Goal: Information Seeking & Learning: Learn about a topic

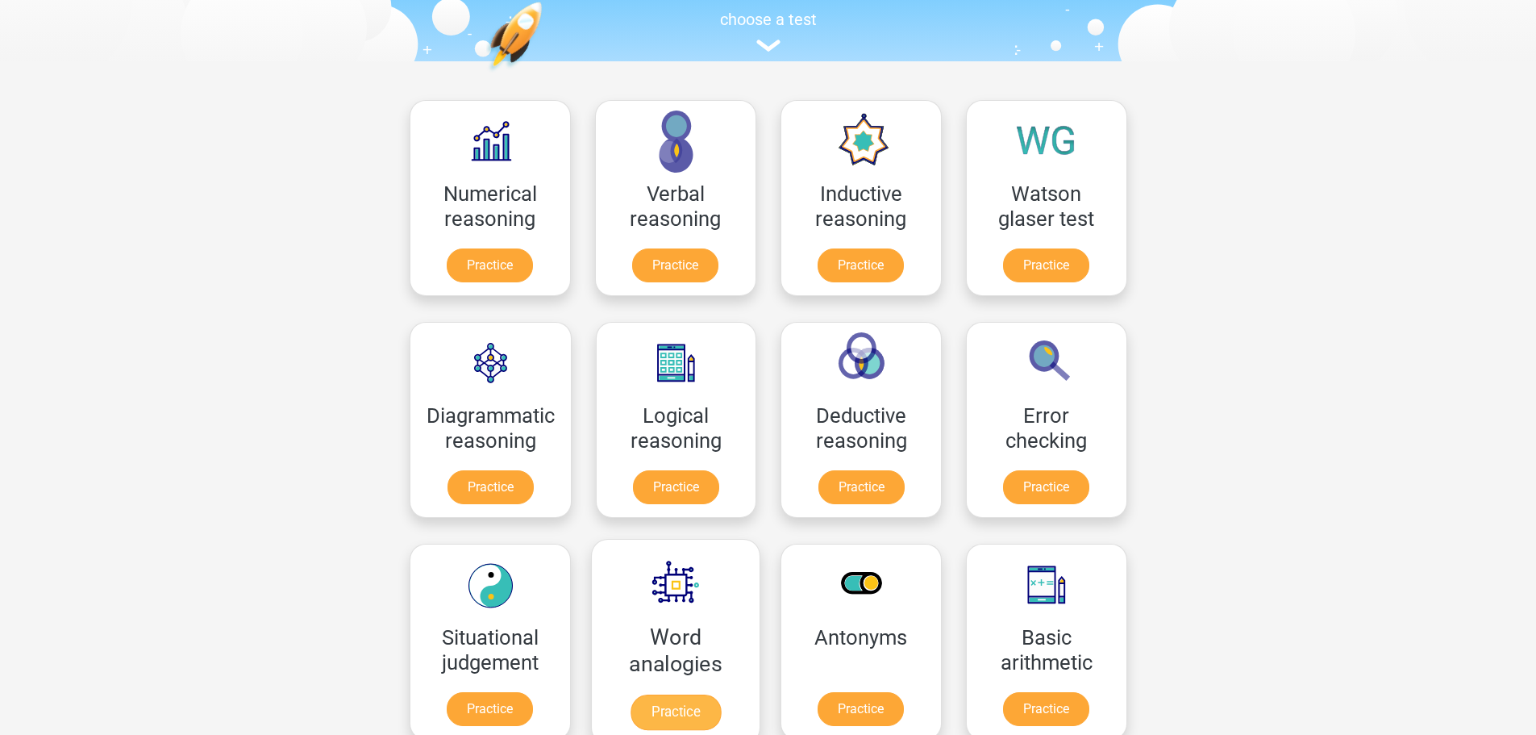
scroll to position [161, 0]
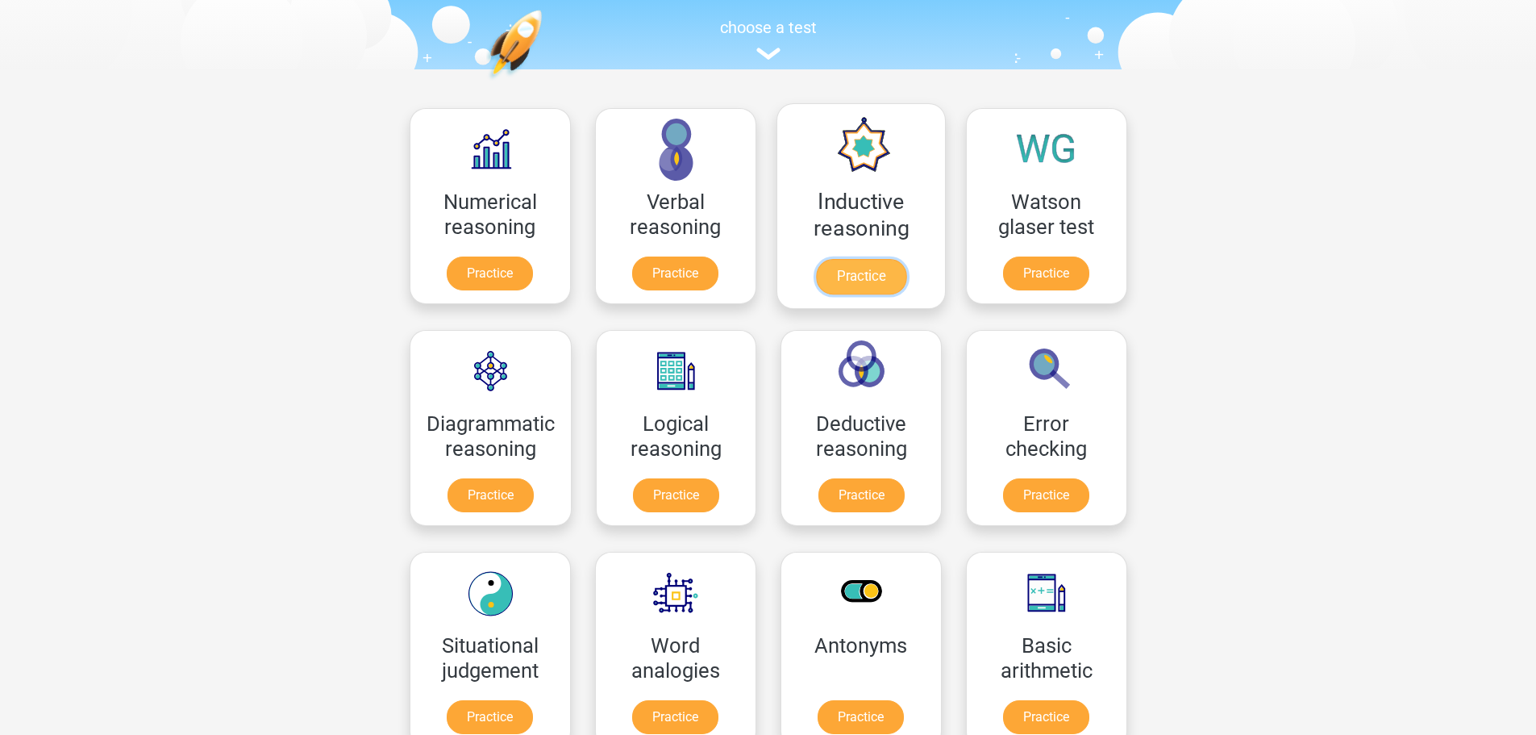
click at [854, 275] on link "Practice" at bounding box center [860, 276] width 90 height 35
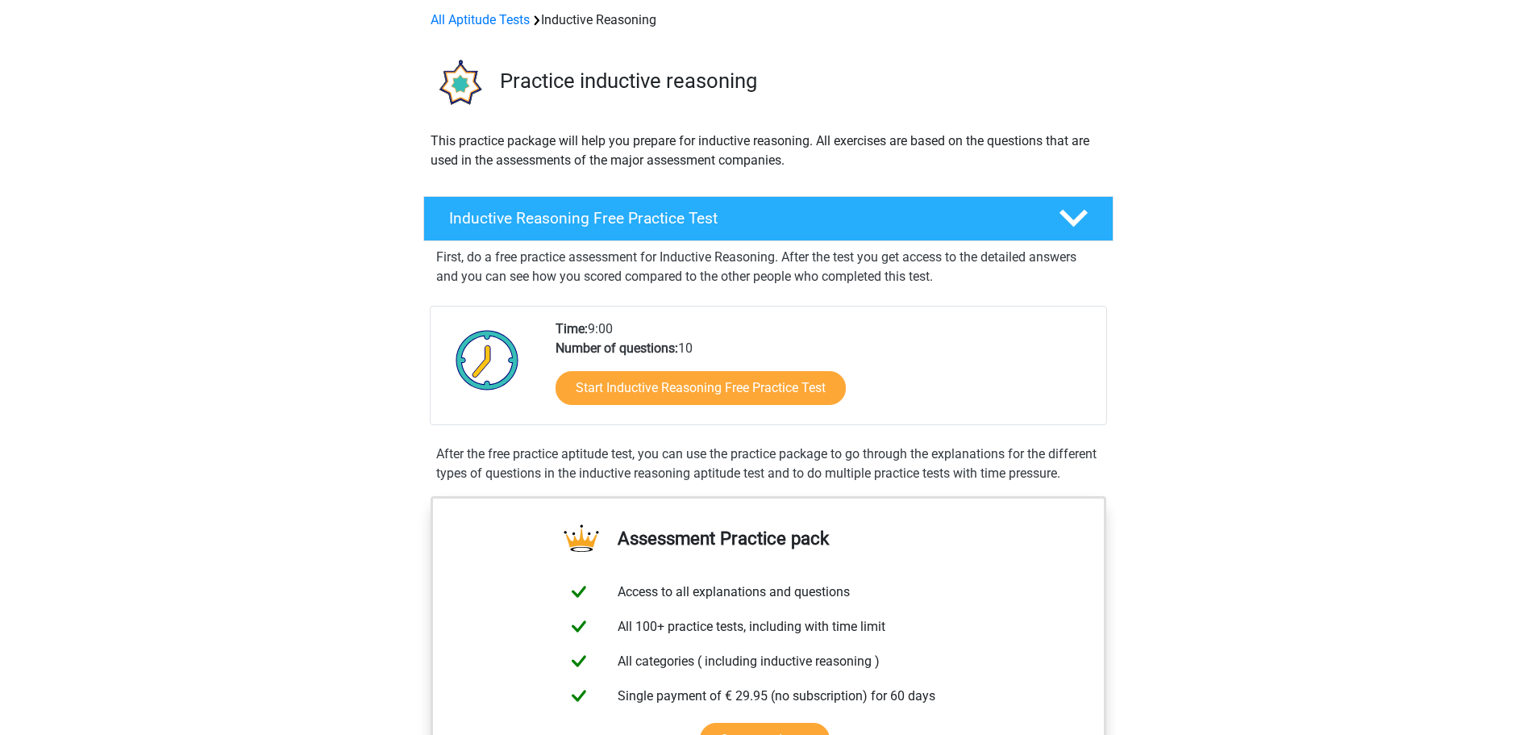
scroll to position [81, 0]
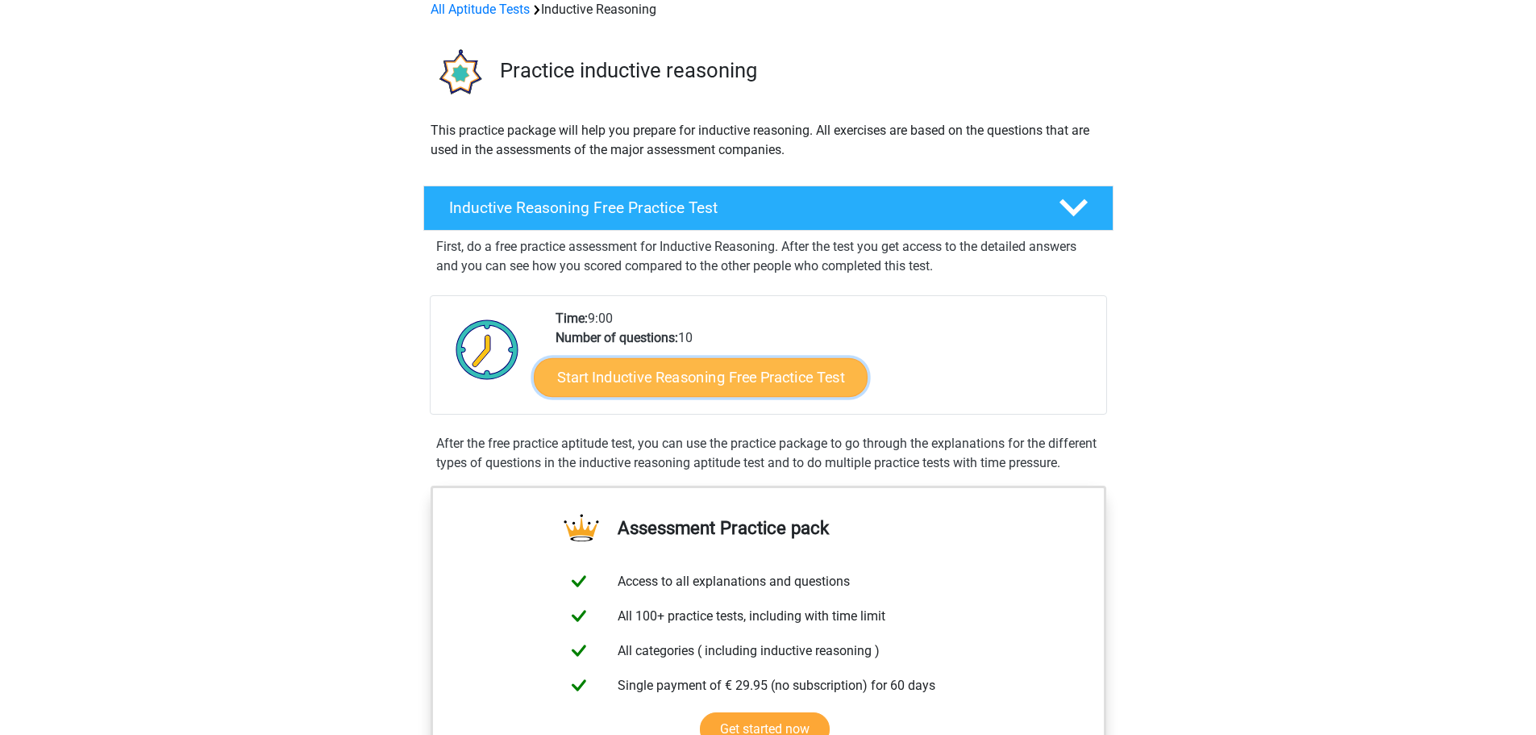
click at [706, 378] on link "Start Inductive Reasoning Free Practice Test" at bounding box center [701, 376] width 334 height 39
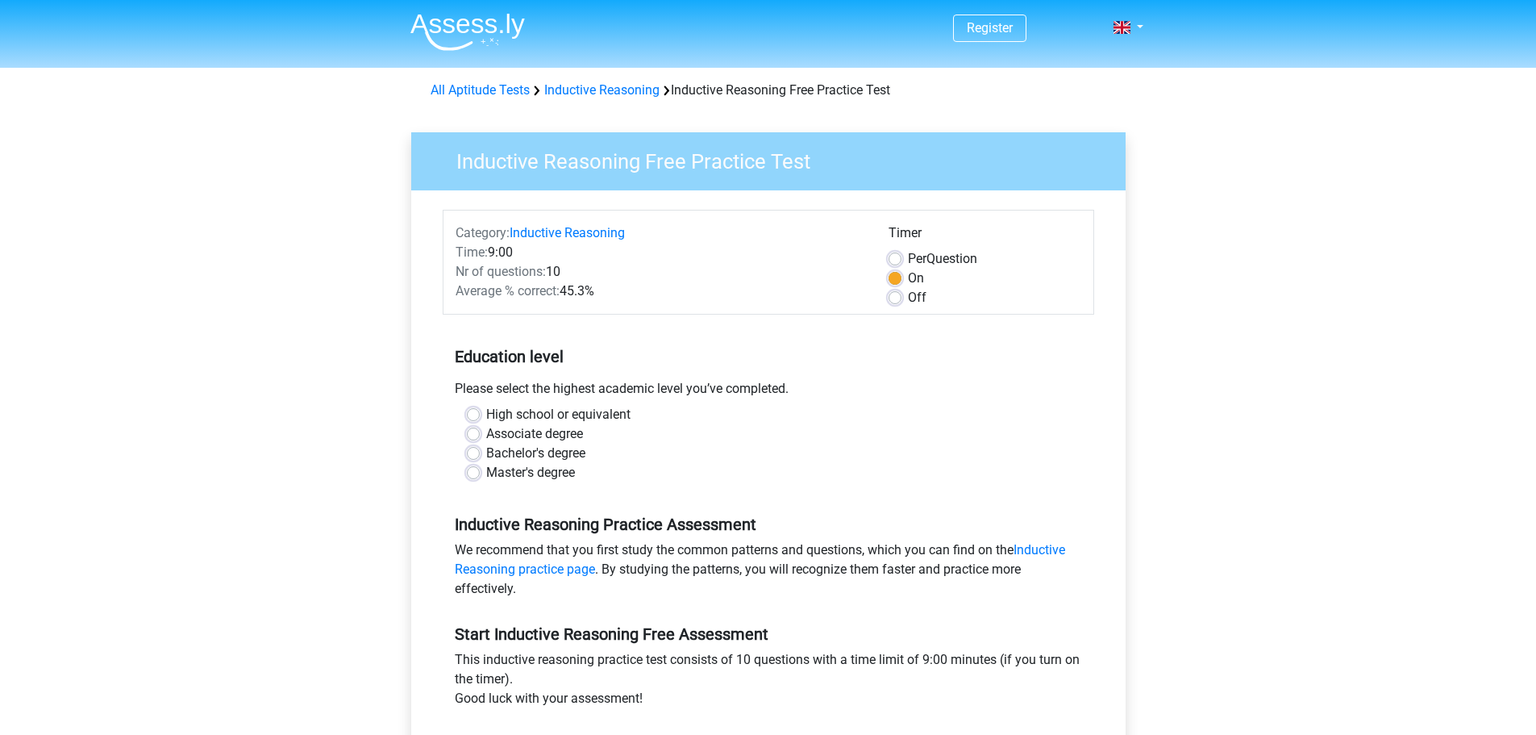
drag, startPoint x: 510, startPoint y: 382, endPoint x: 771, endPoint y: 392, distance: 260.6
click at [771, 392] on div "Please select the highest academic level you’ve completed." at bounding box center [769, 392] width 652 height 26
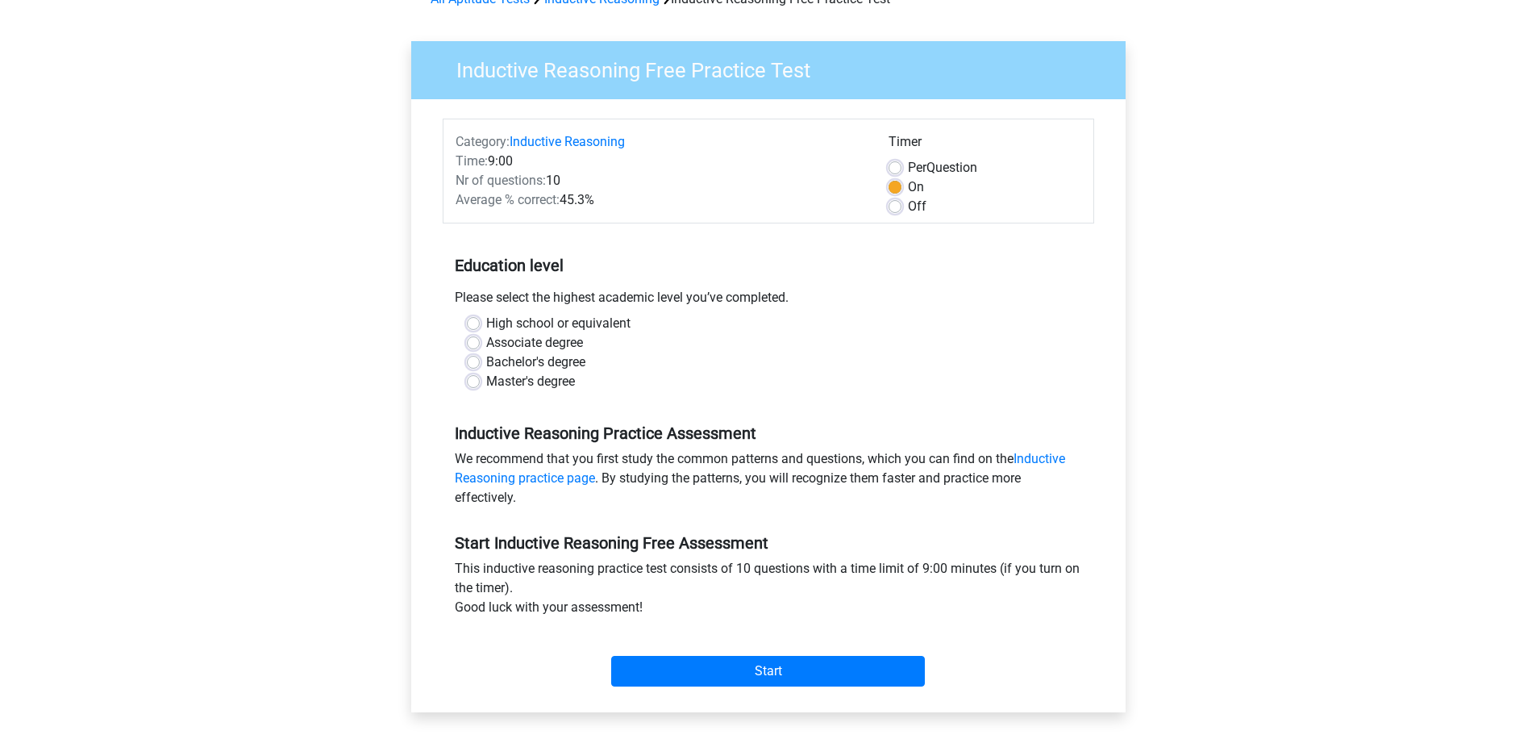
scroll to position [81, 0]
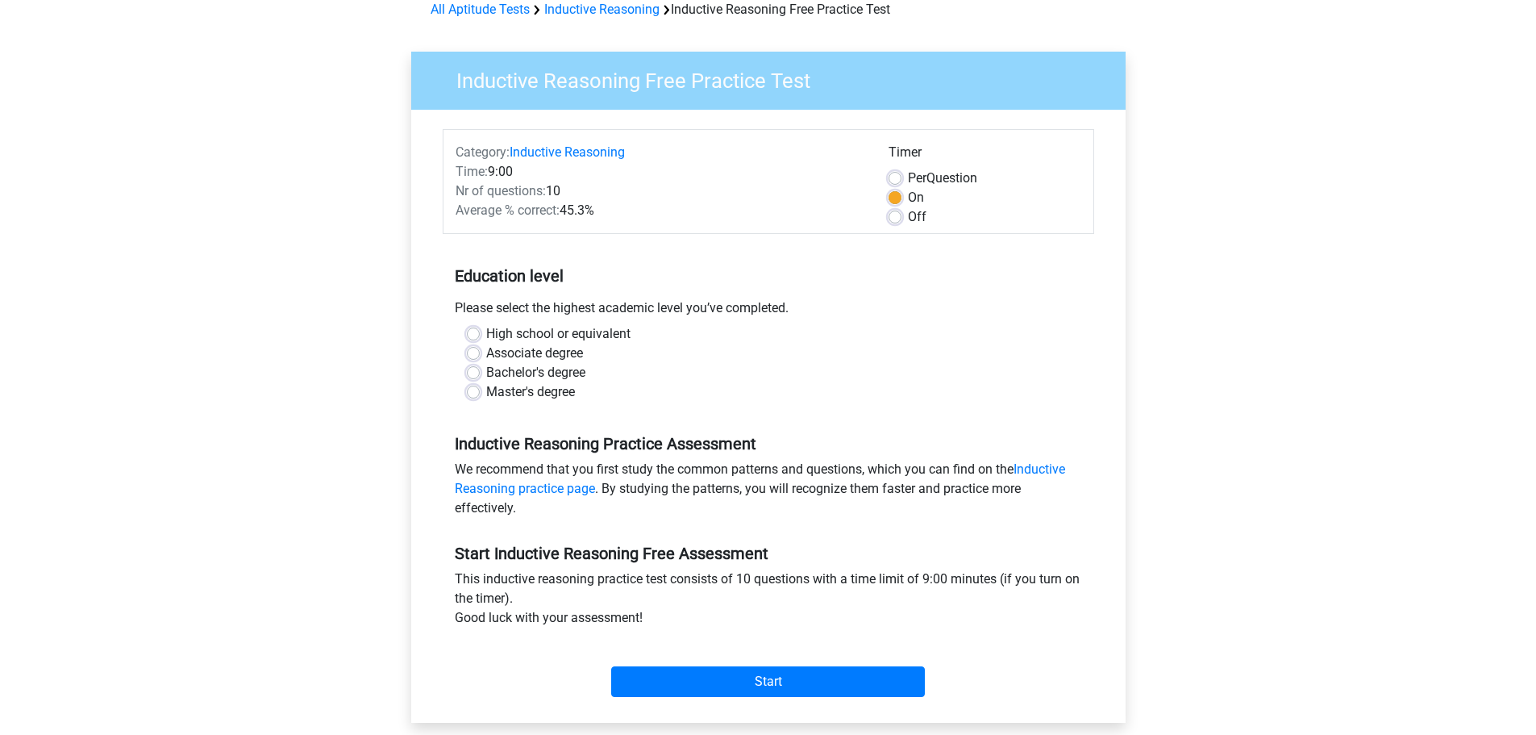
click at [486, 390] on label "Master's degree" at bounding box center [530, 391] width 89 height 19
click at [473, 390] on input "Master's degree" at bounding box center [473, 390] width 13 height 16
radio input "true"
click at [723, 683] on input "Start" at bounding box center [768, 681] width 314 height 31
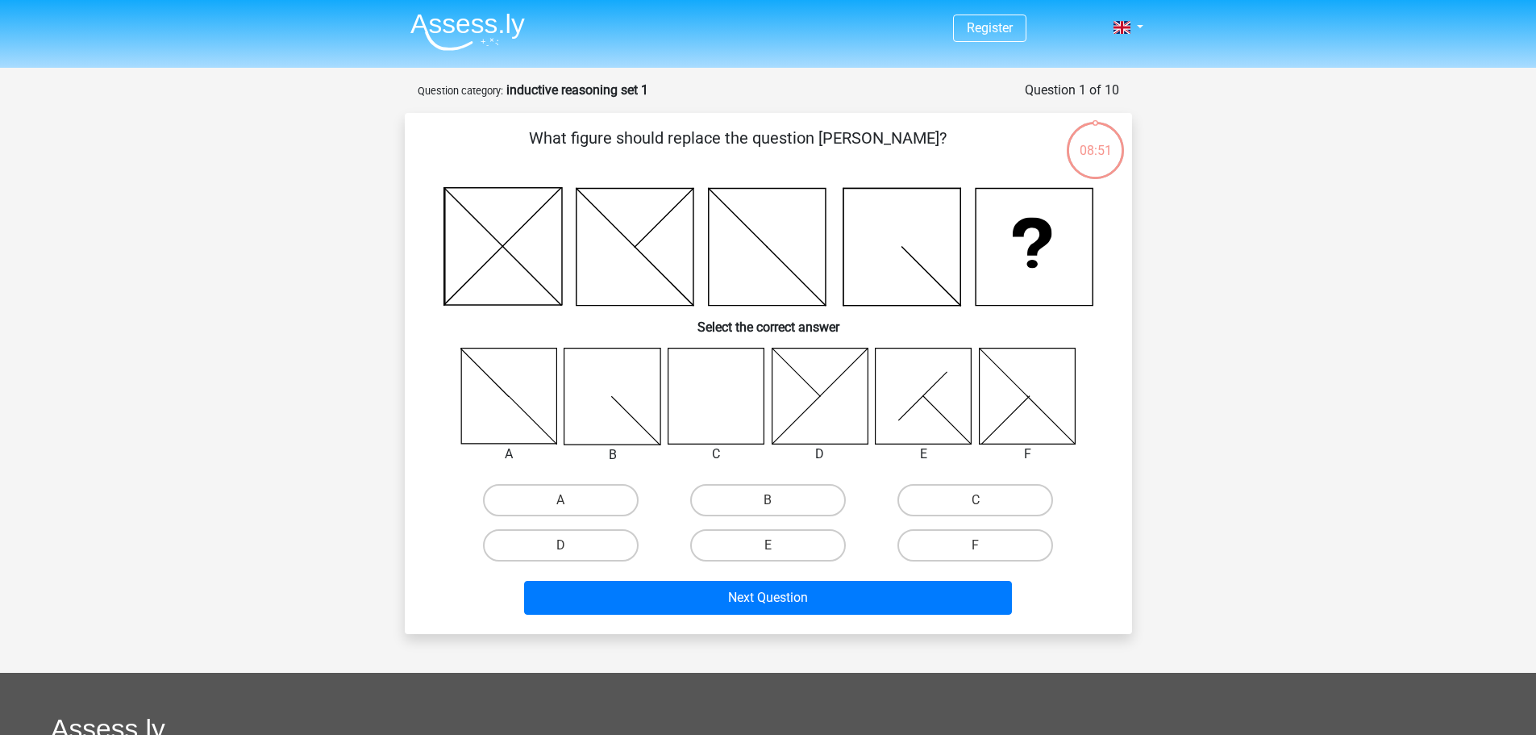
click at [718, 400] on icon at bounding box center [716, 396] width 96 height 96
click at [964, 505] on label "C" at bounding box center [975, 500] width 156 height 32
click at [976, 505] on input "C" at bounding box center [981, 505] width 10 height 10
radio input "true"
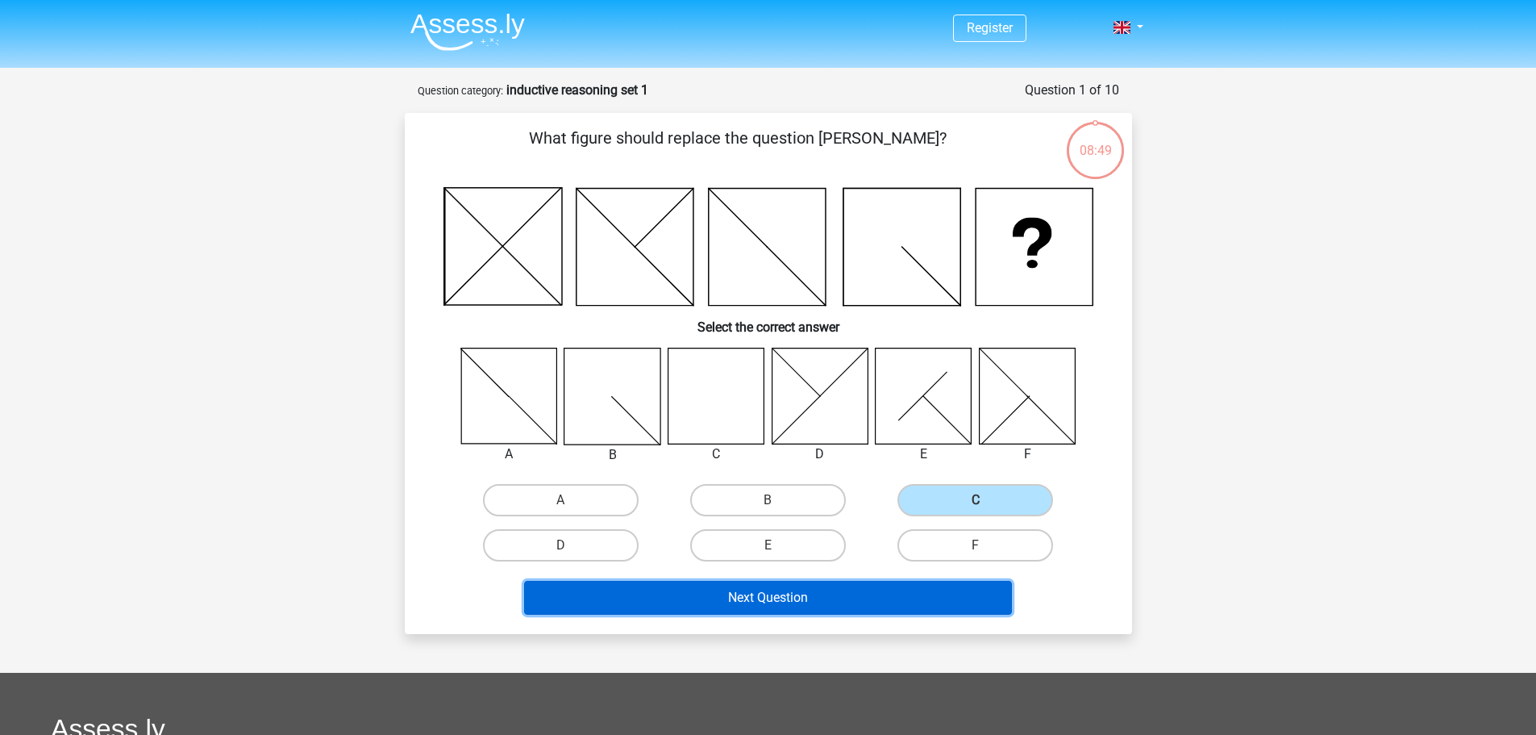
click at [744, 593] on button "Next Question" at bounding box center [768, 598] width 488 height 34
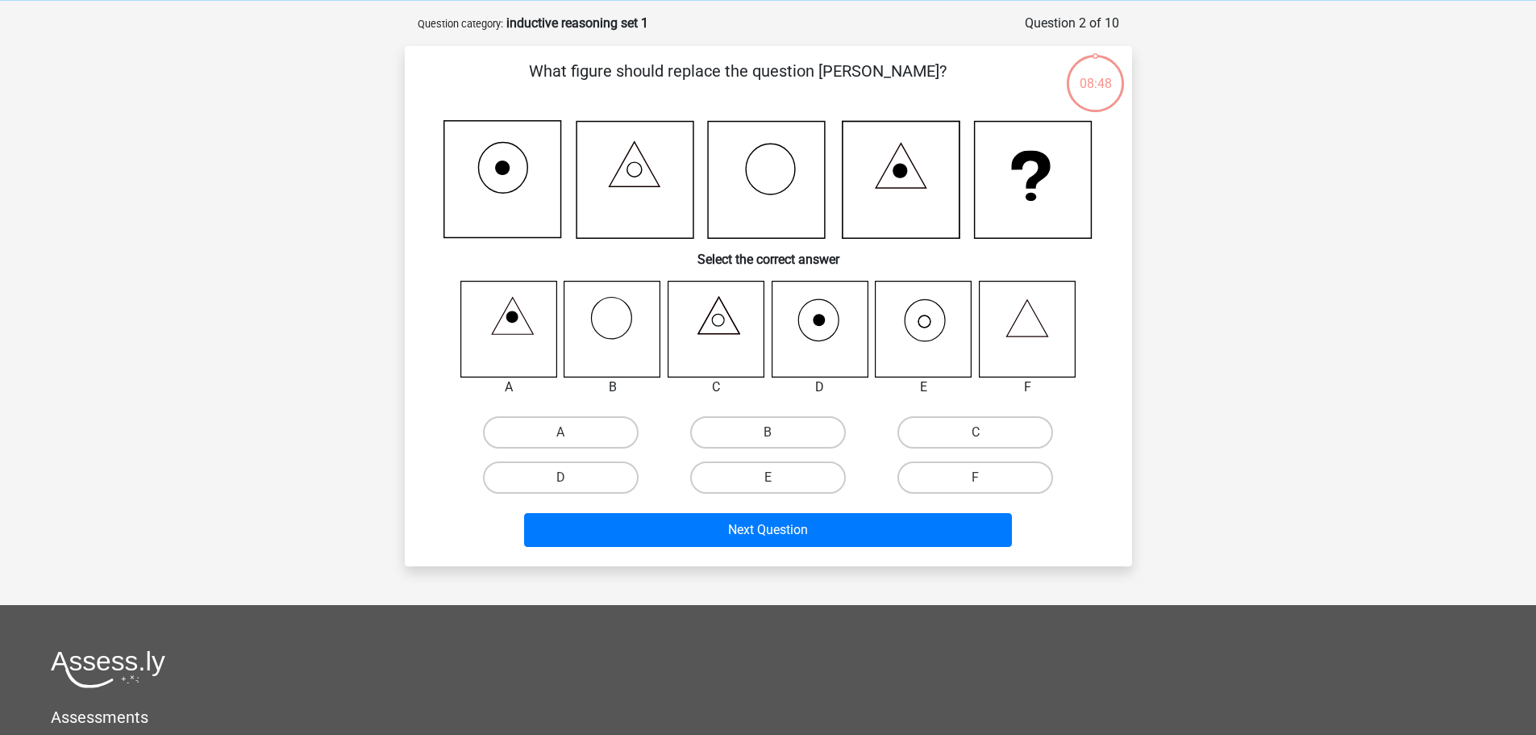
scroll to position [81, 0]
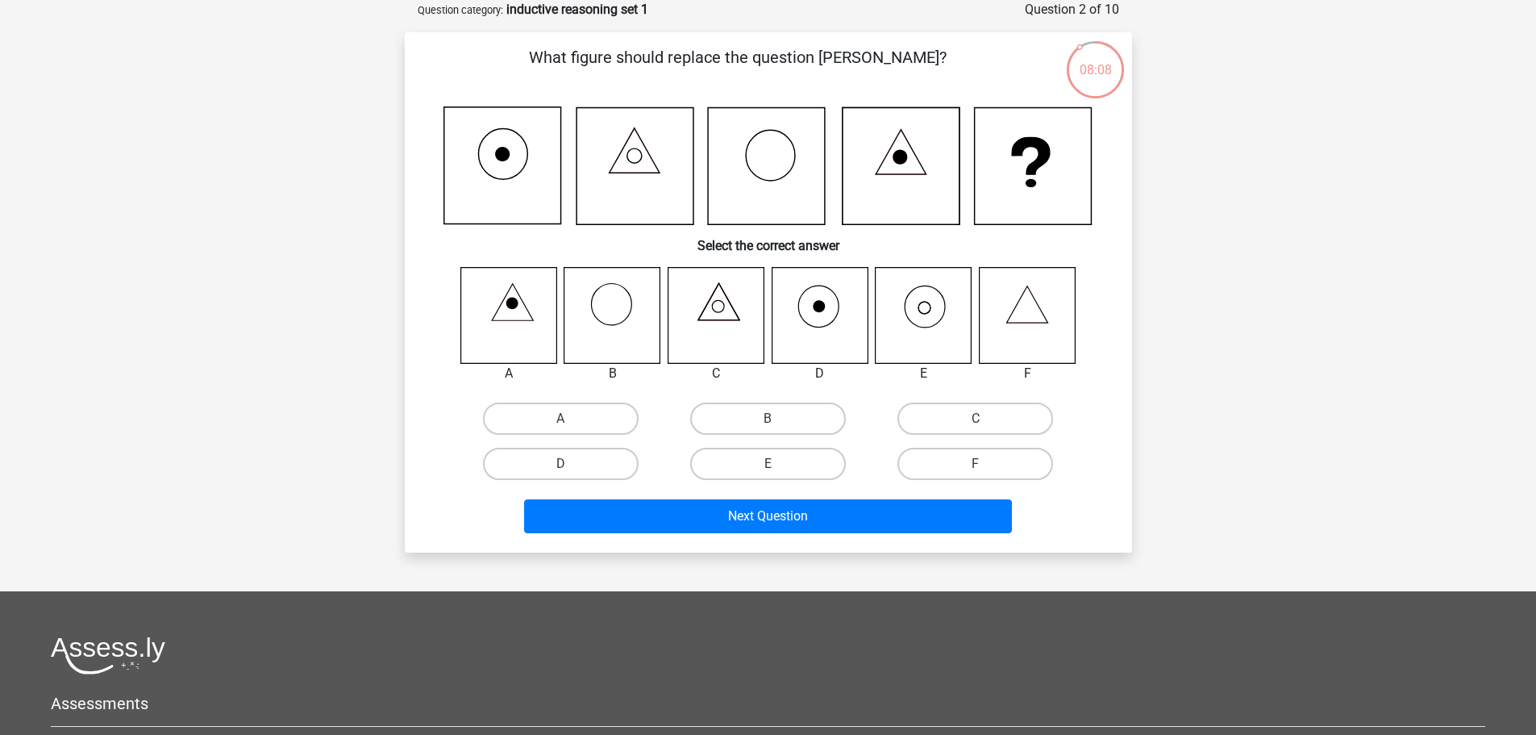
click at [715, 319] on icon at bounding box center [716, 315] width 96 height 96
click at [768, 418] on label "B" at bounding box center [768, 418] width 156 height 32
click at [768, 419] on input "B" at bounding box center [773, 424] width 10 height 10
radio input "true"
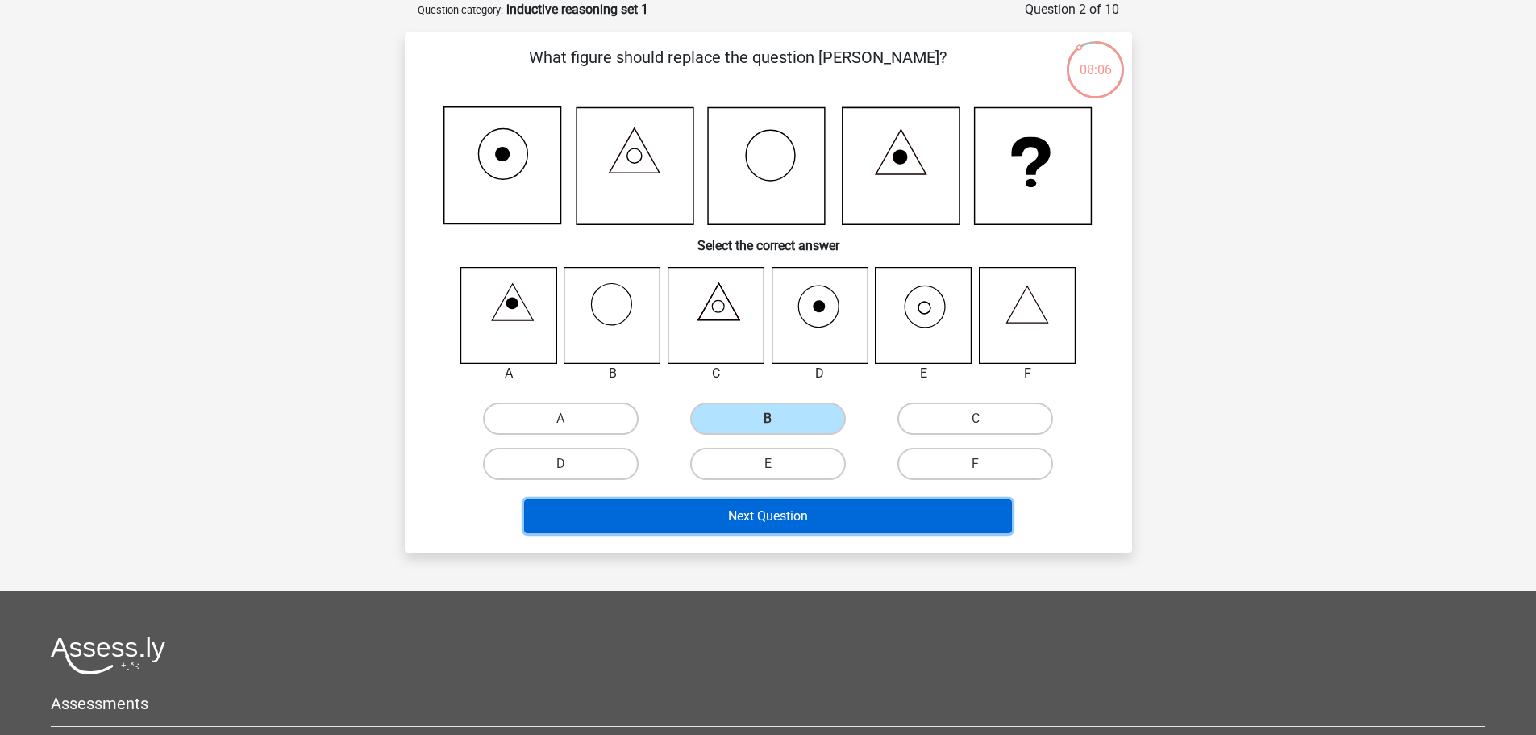
click at [806, 521] on button "Next Question" at bounding box center [768, 516] width 488 height 34
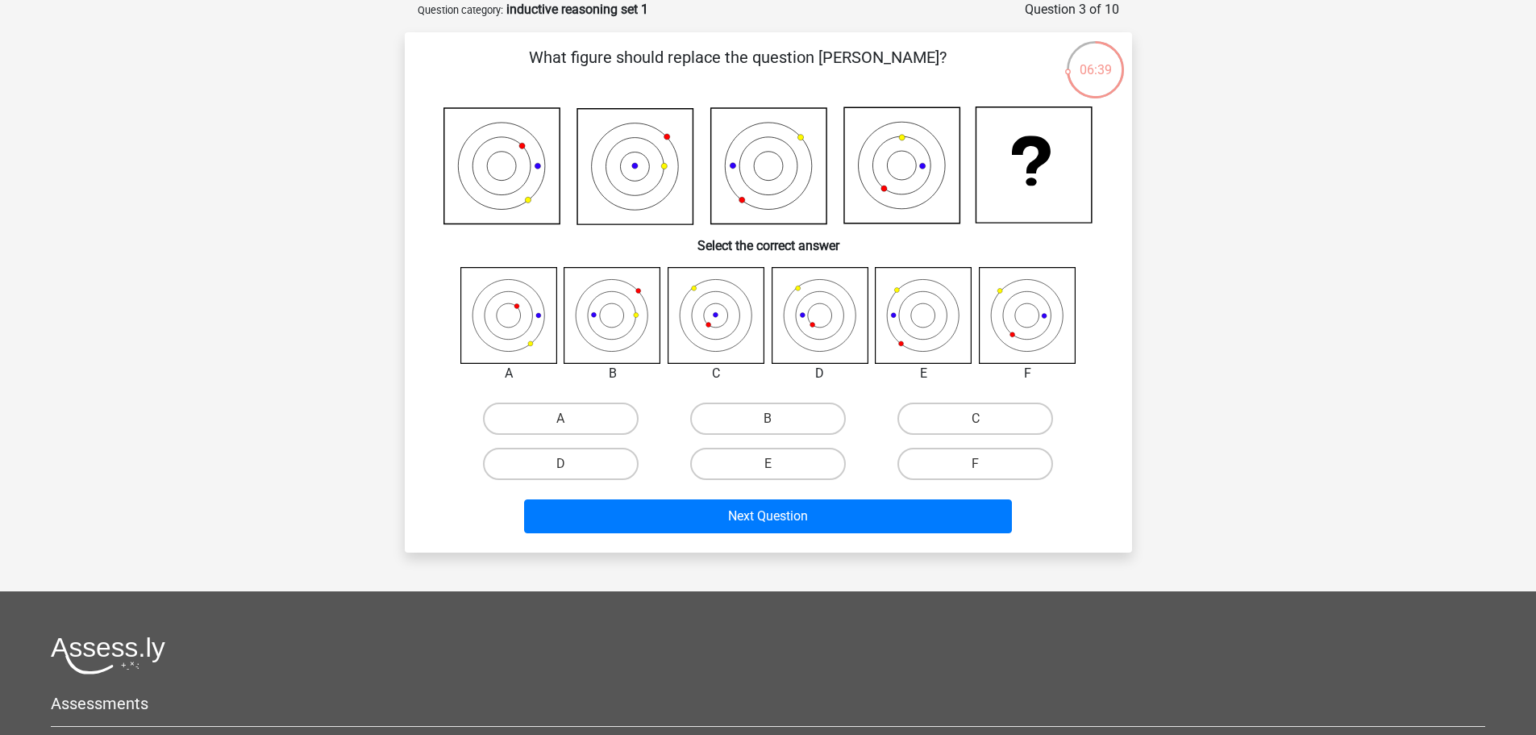
drag, startPoint x: 556, startPoint y: 457, endPoint x: 646, endPoint y: 489, distance: 95.9
click at [555, 457] on label "D" at bounding box center [561, 464] width 156 height 32
click at [560, 464] on input "D" at bounding box center [565, 469] width 10 height 10
radio input "true"
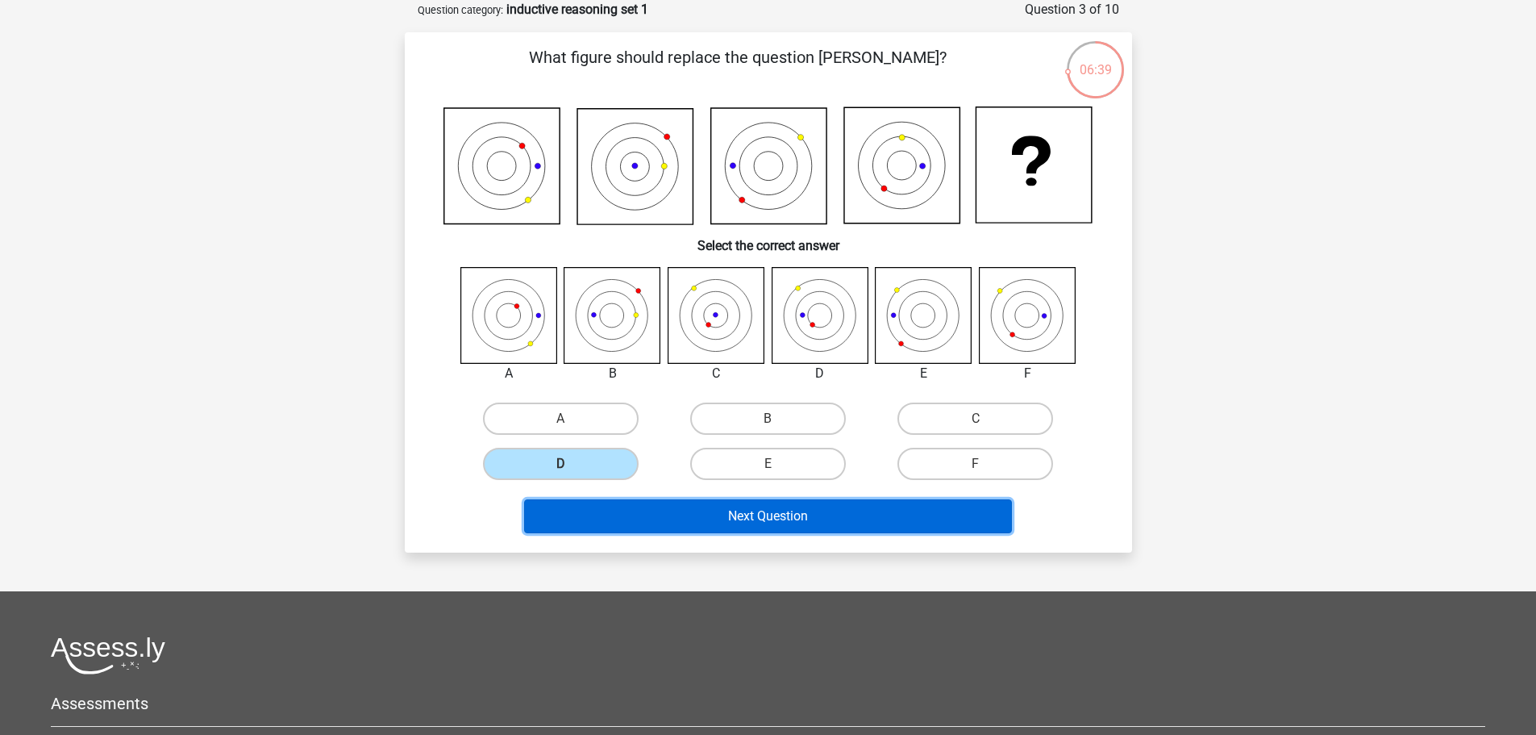
click at [719, 514] on button "Next Question" at bounding box center [768, 516] width 488 height 34
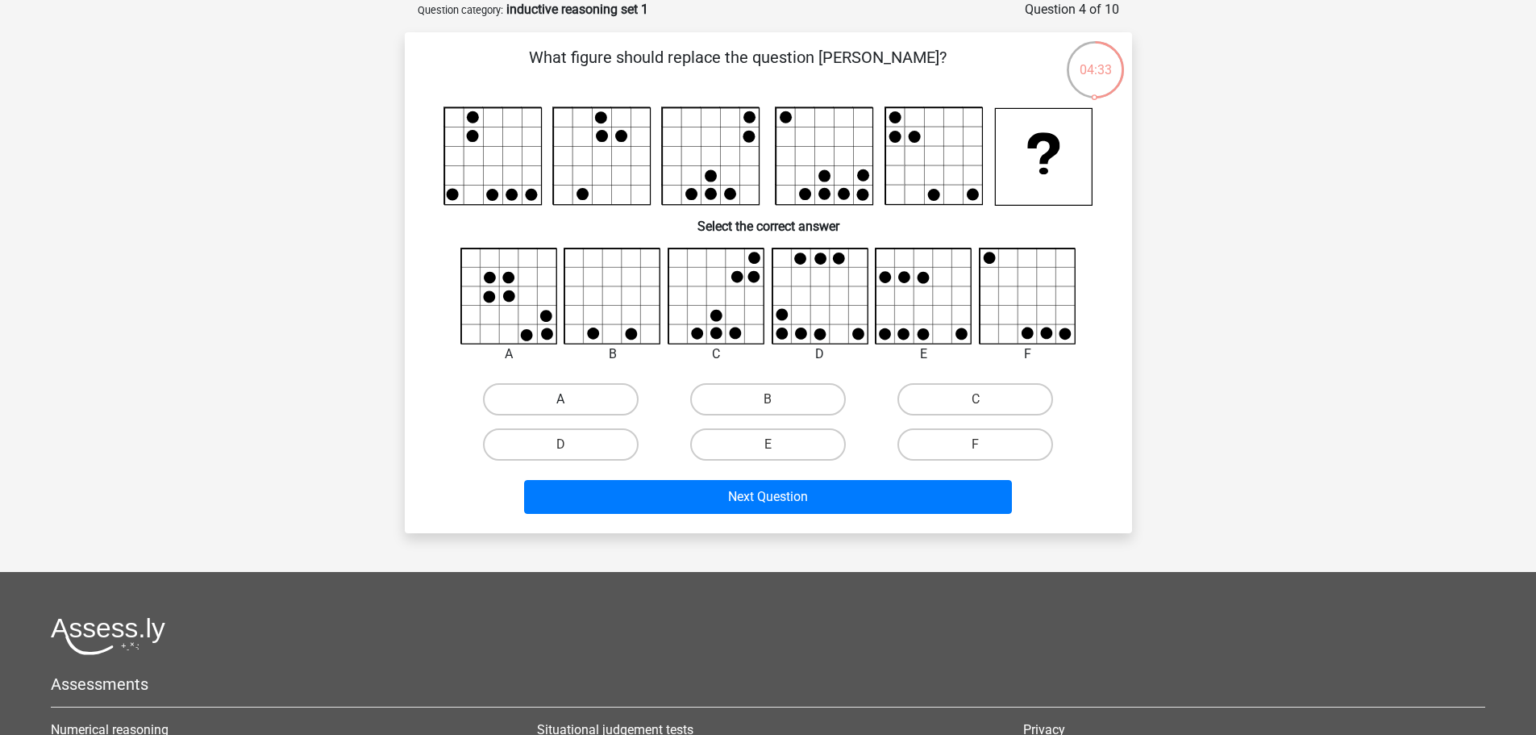
click at [601, 398] on label "A" at bounding box center [561, 399] width 156 height 32
click at [571, 399] on input "A" at bounding box center [565, 404] width 10 height 10
radio input "true"
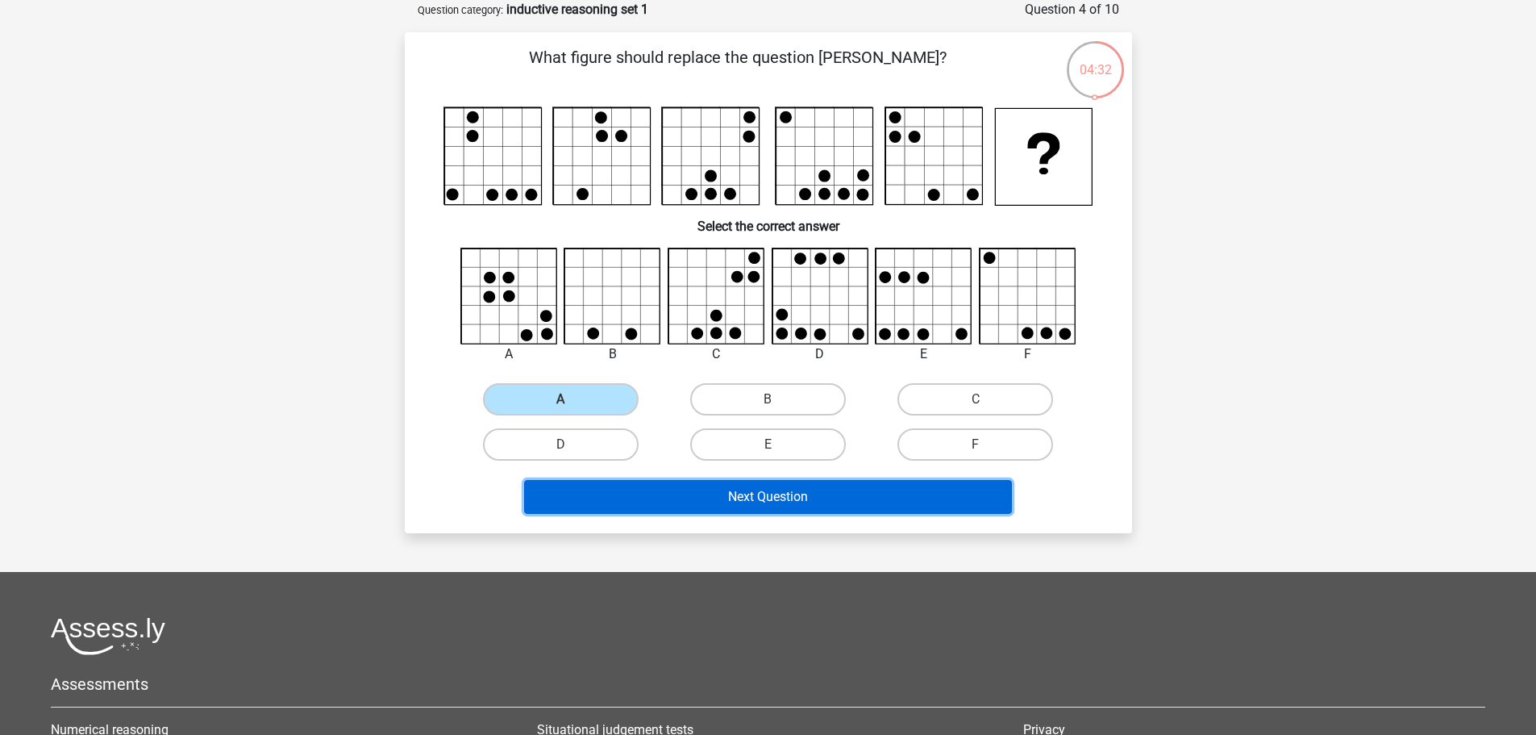
click at [695, 494] on button "Next Question" at bounding box center [768, 497] width 488 height 34
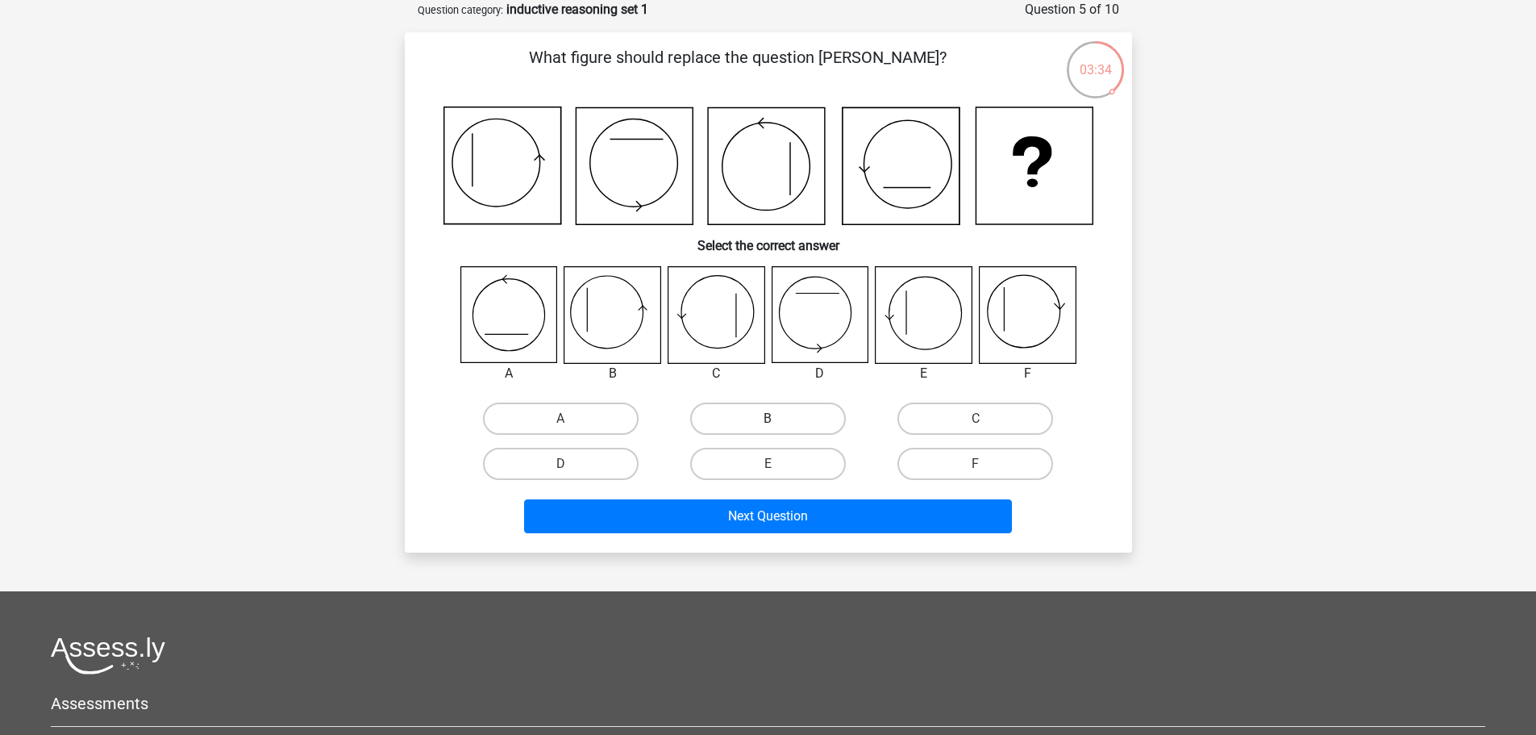
click at [758, 423] on label "B" at bounding box center [768, 418] width 156 height 32
click at [768, 423] on input "B" at bounding box center [773, 424] width 10 height 10
radio input "true"
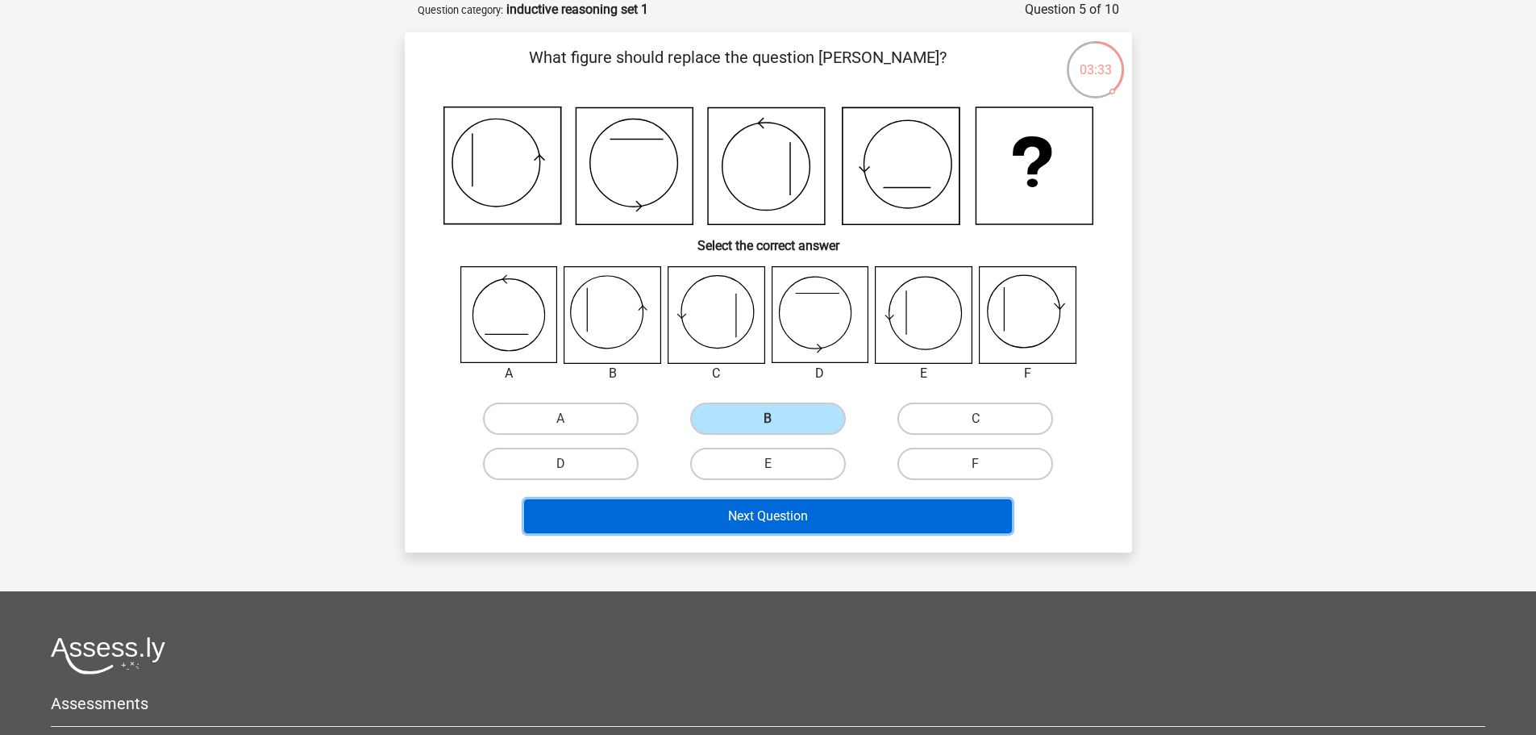
click at [760, 514] on button "Next Question" at bounding box center [768, 516] width 488 height 34
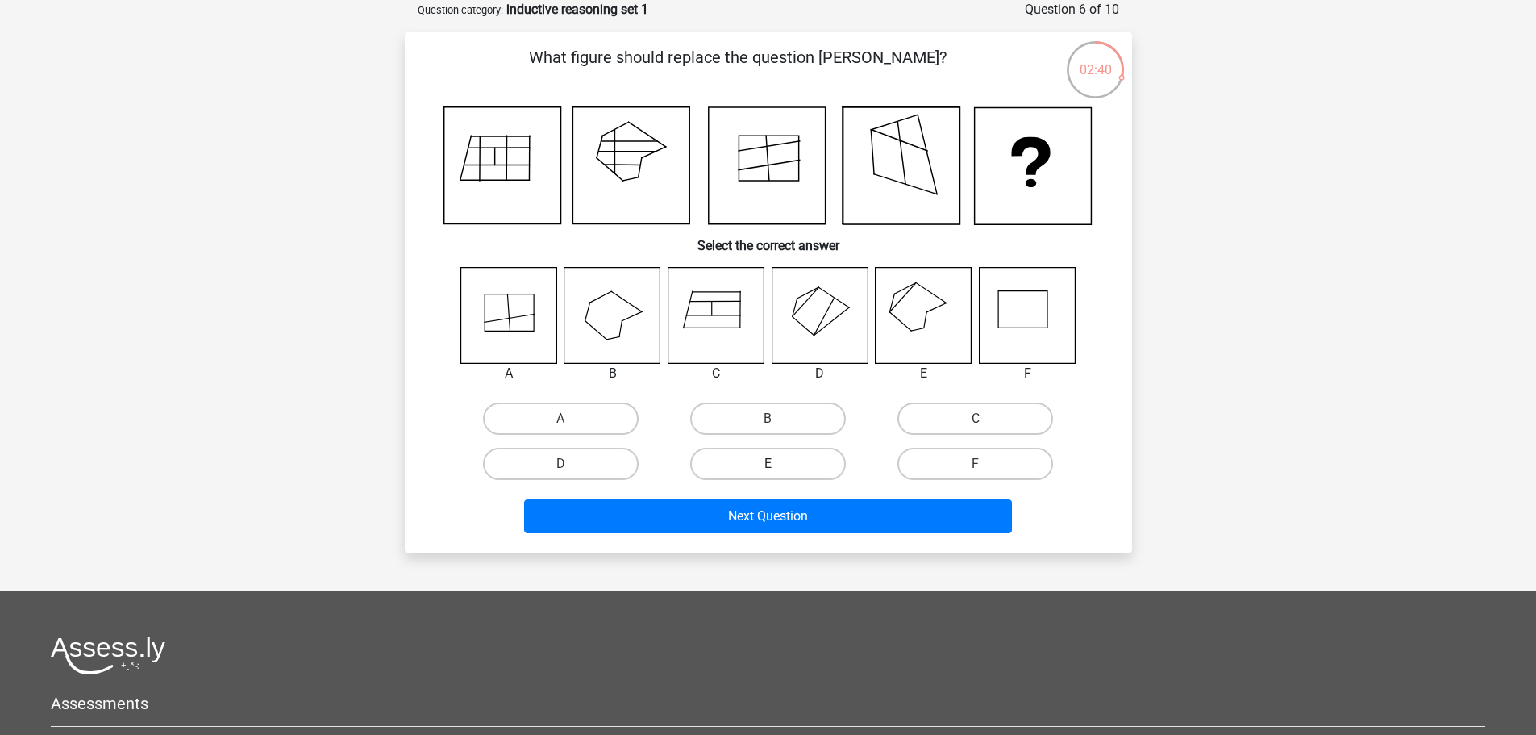
click at [754, 464] on label "E" at bounding box center [768, 464] width 156 height 32
click at [768, 464] on input "E" at bounding box center [773, 469] width 10 height 10
radio input "true"
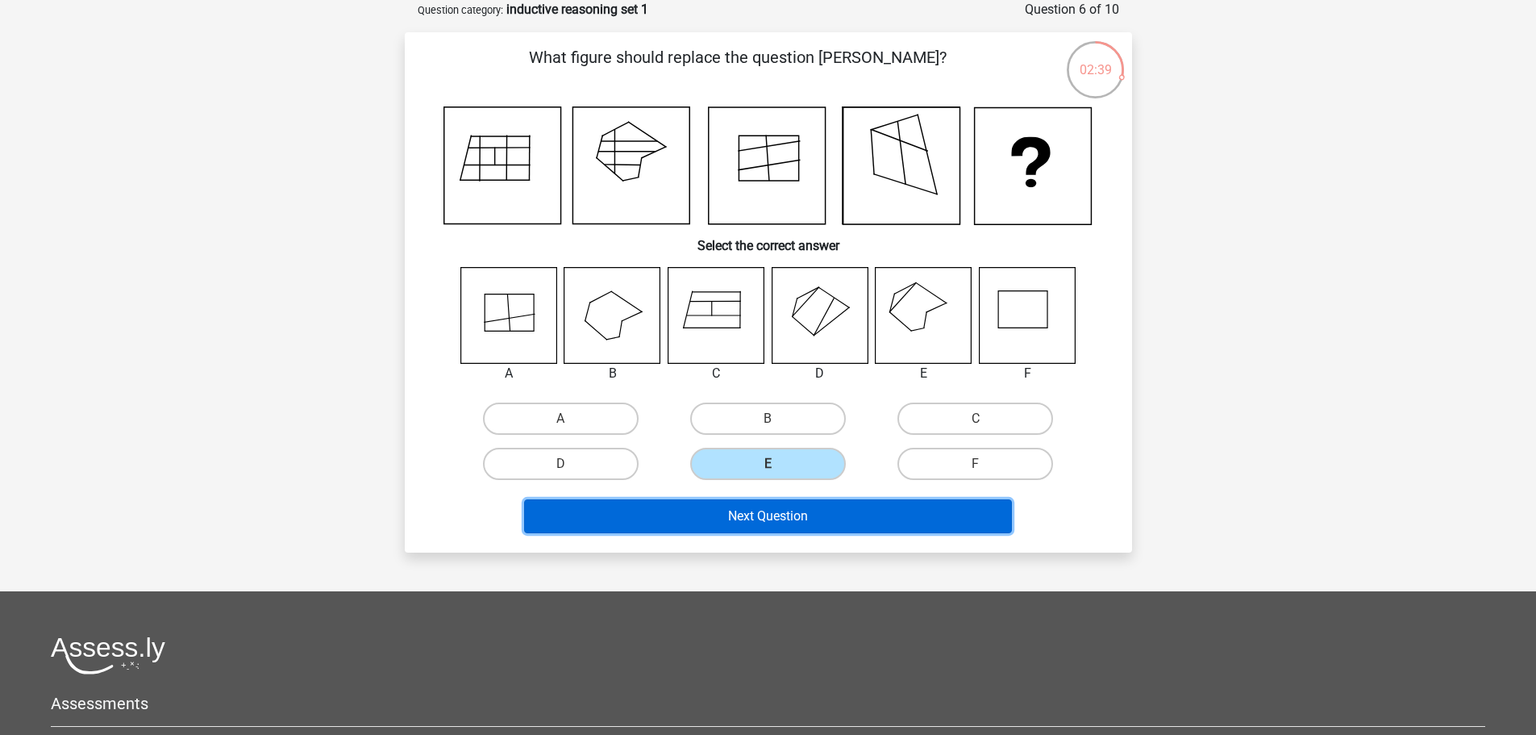
click at [732, 517] on button "Next Question" at bounding box center [768, 516] width 488 height 34
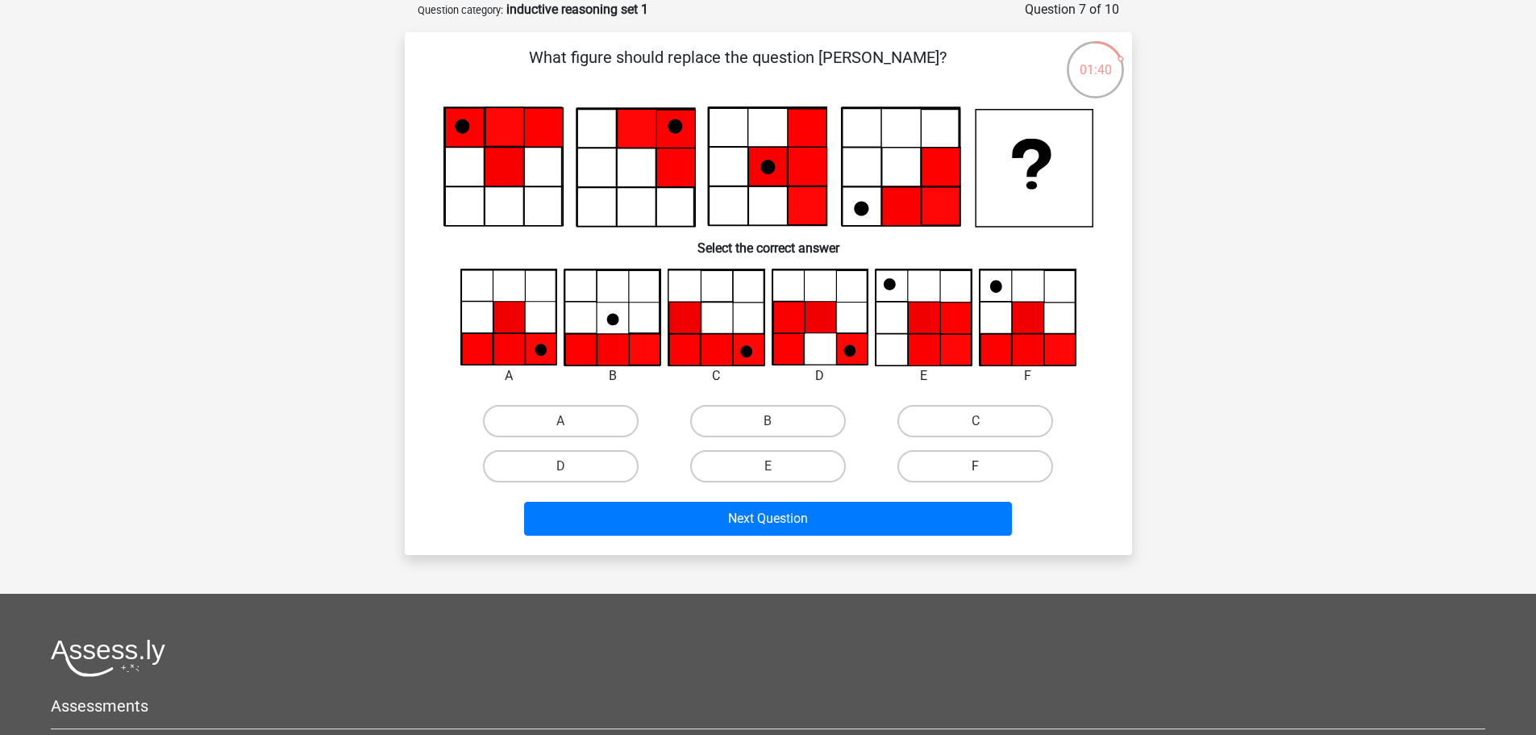
click at [934, 464] on label "F" at bounding box center [975, 466] width 156 height 32
click at [976, 466] on input "F" at bounding box center [981, 471] width 10 height 10
radio input "true"
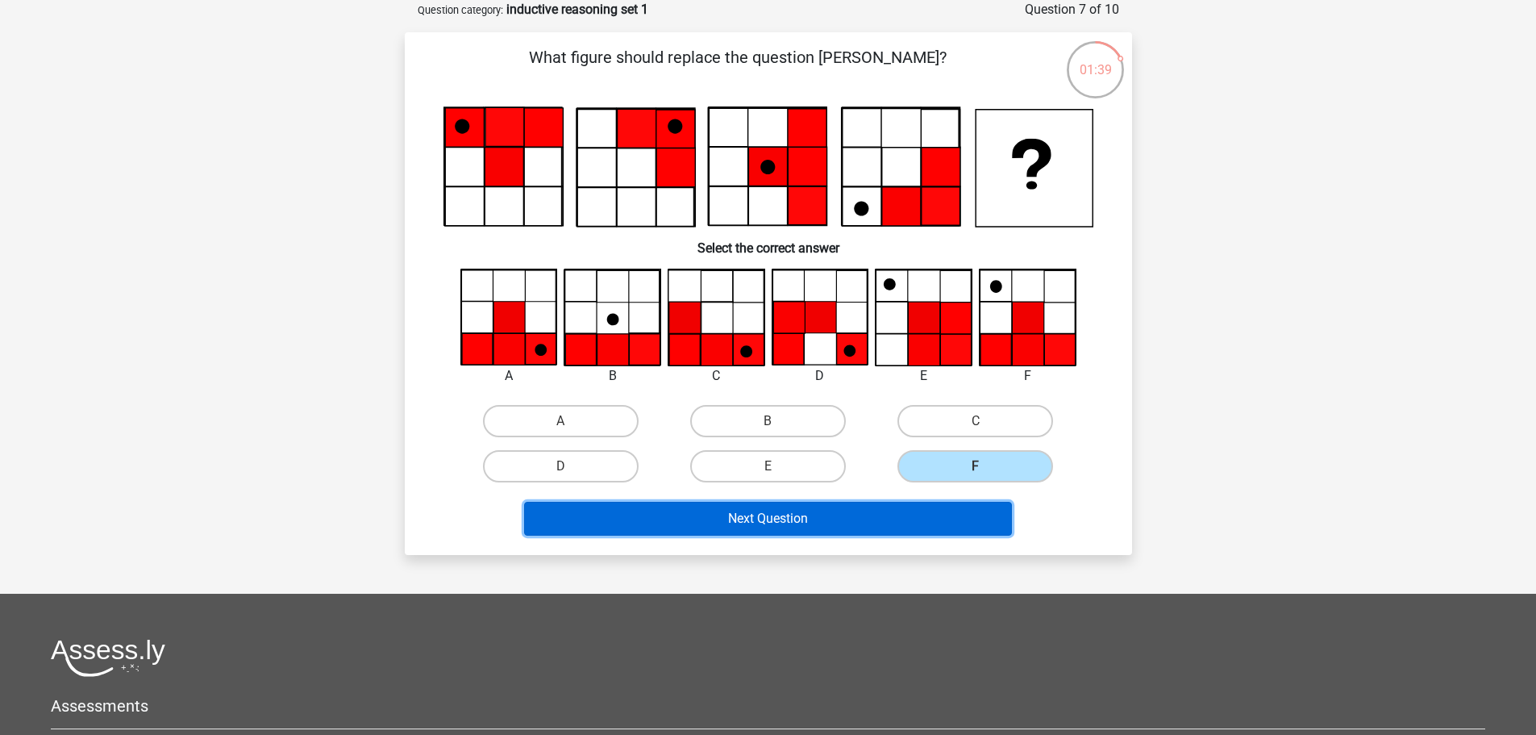
click at [817, 518] on button "Next Question" at bounding box center [768, 519] width 488 height 34
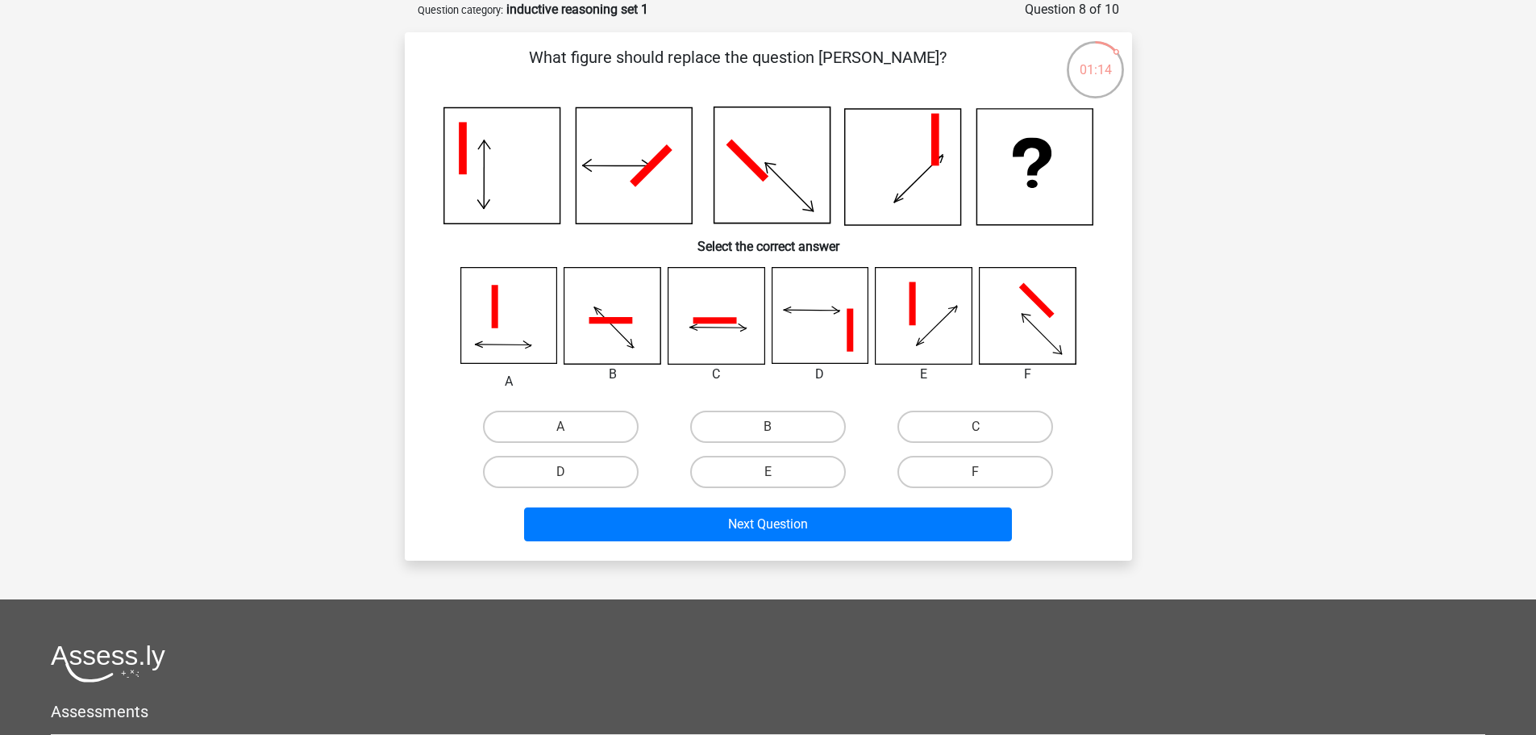
click at [976, 477] on input "F" at bounding box center [981, 477] width 10 height 10
radio input "true"
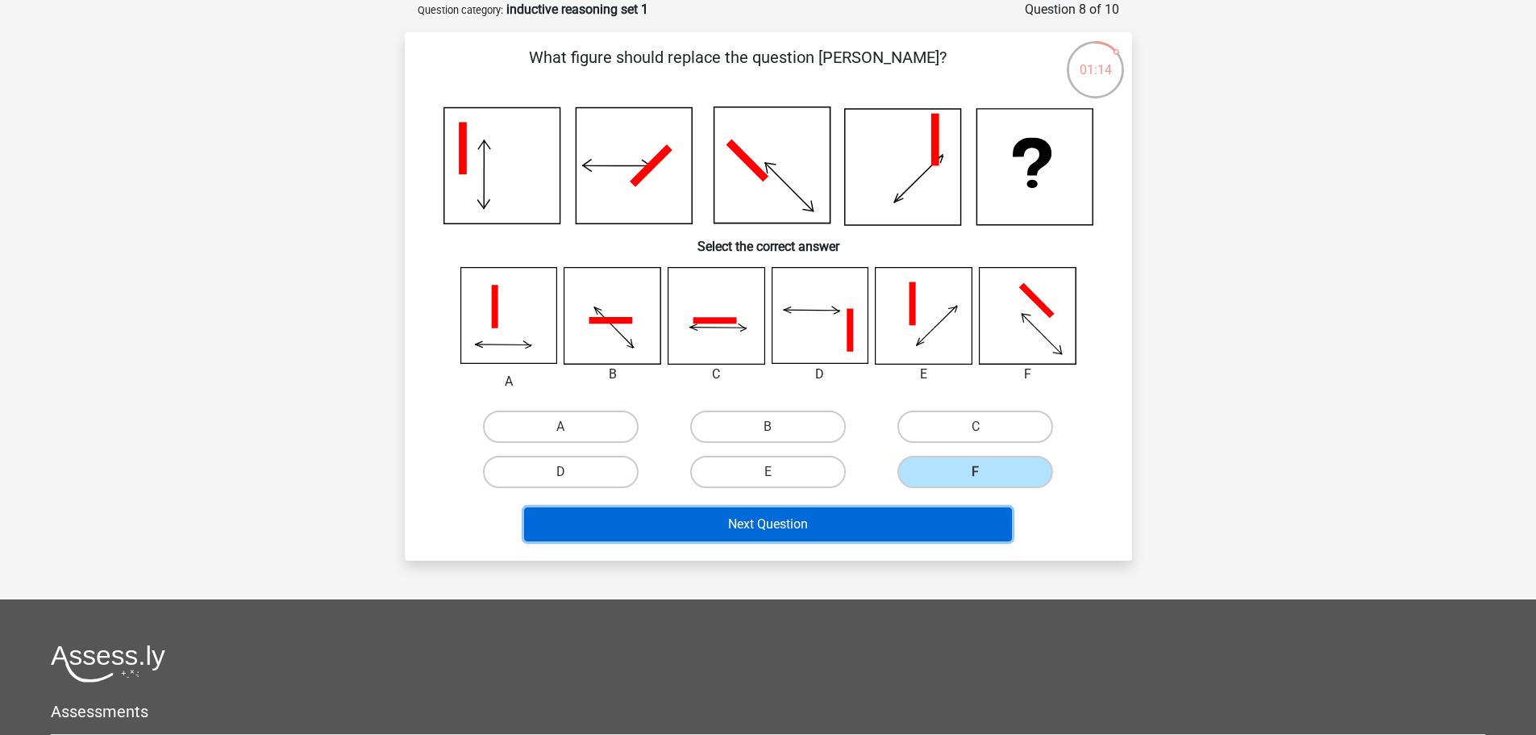
click at [893, 520] on button "Next Question" at bounding box center [768, 524] width 488 height 34
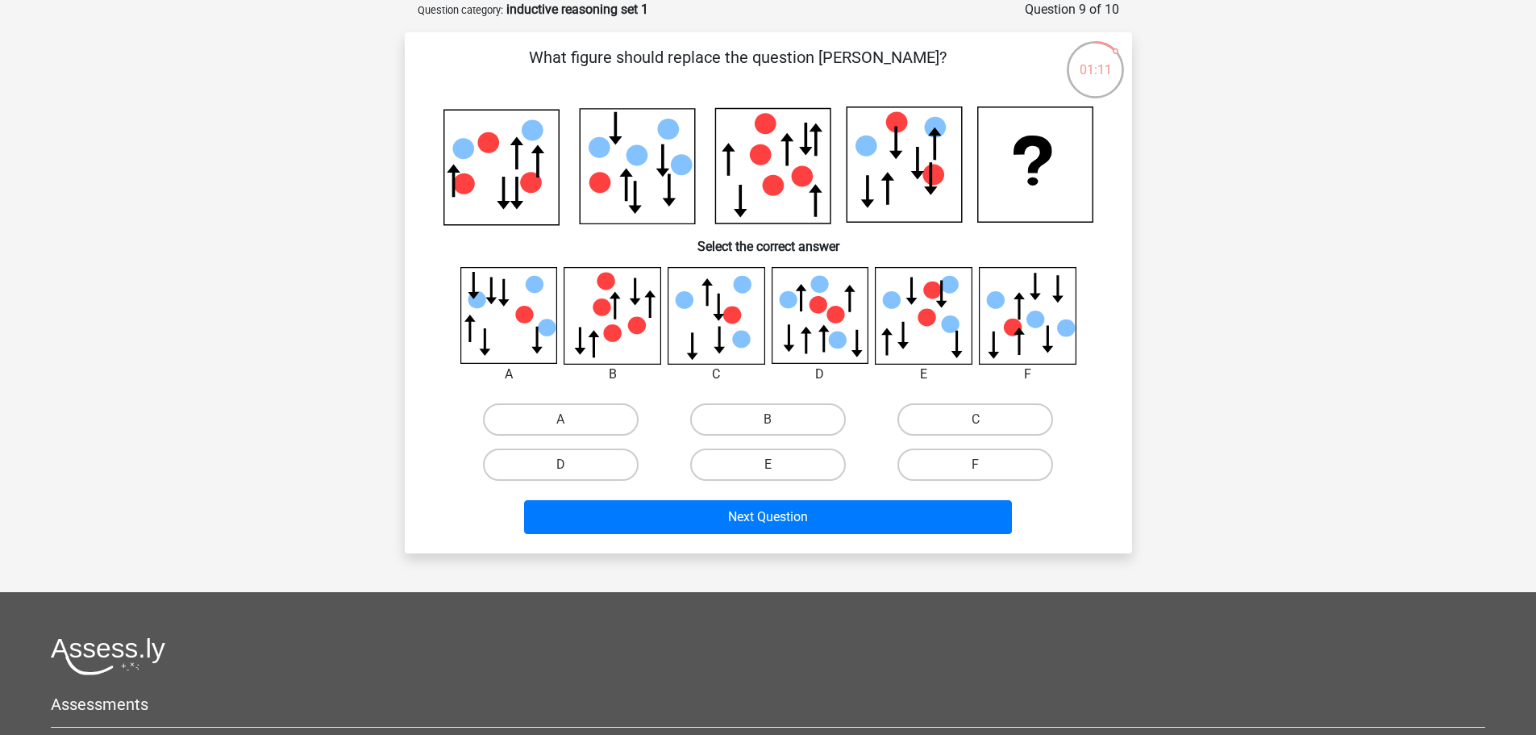
click at [618, 311] on icon at bounding box center [612, 315] width 96 height 96
click at [740, 412] on label "B" at bounding box center [768, 419] width 156 height 32
click at [768, 419] on input "B" at bounding box center [773, 424] width 10 height 10
radio input "true"
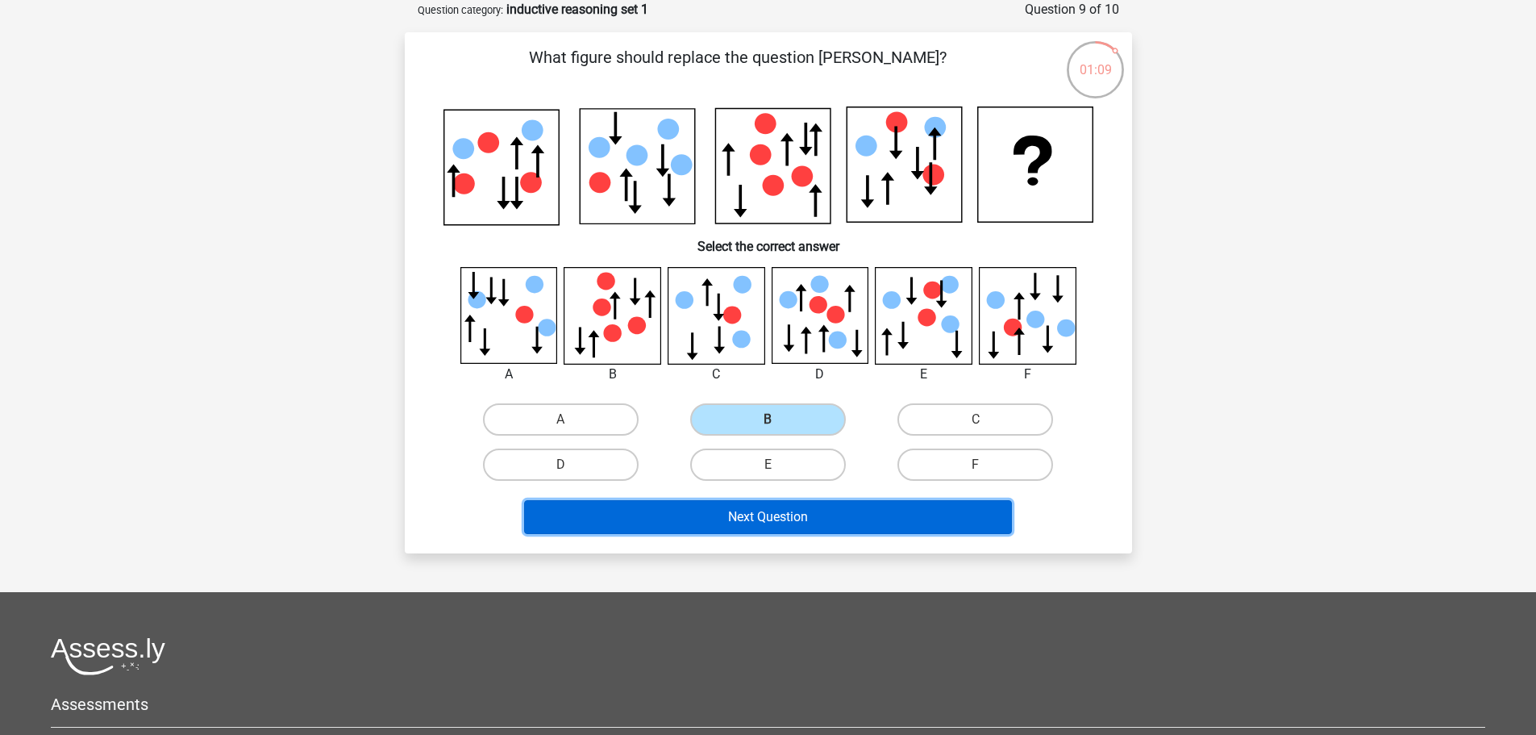
click at [767, 521] on button "Next Question" at bounding box center [768, 517] width 488 height 34
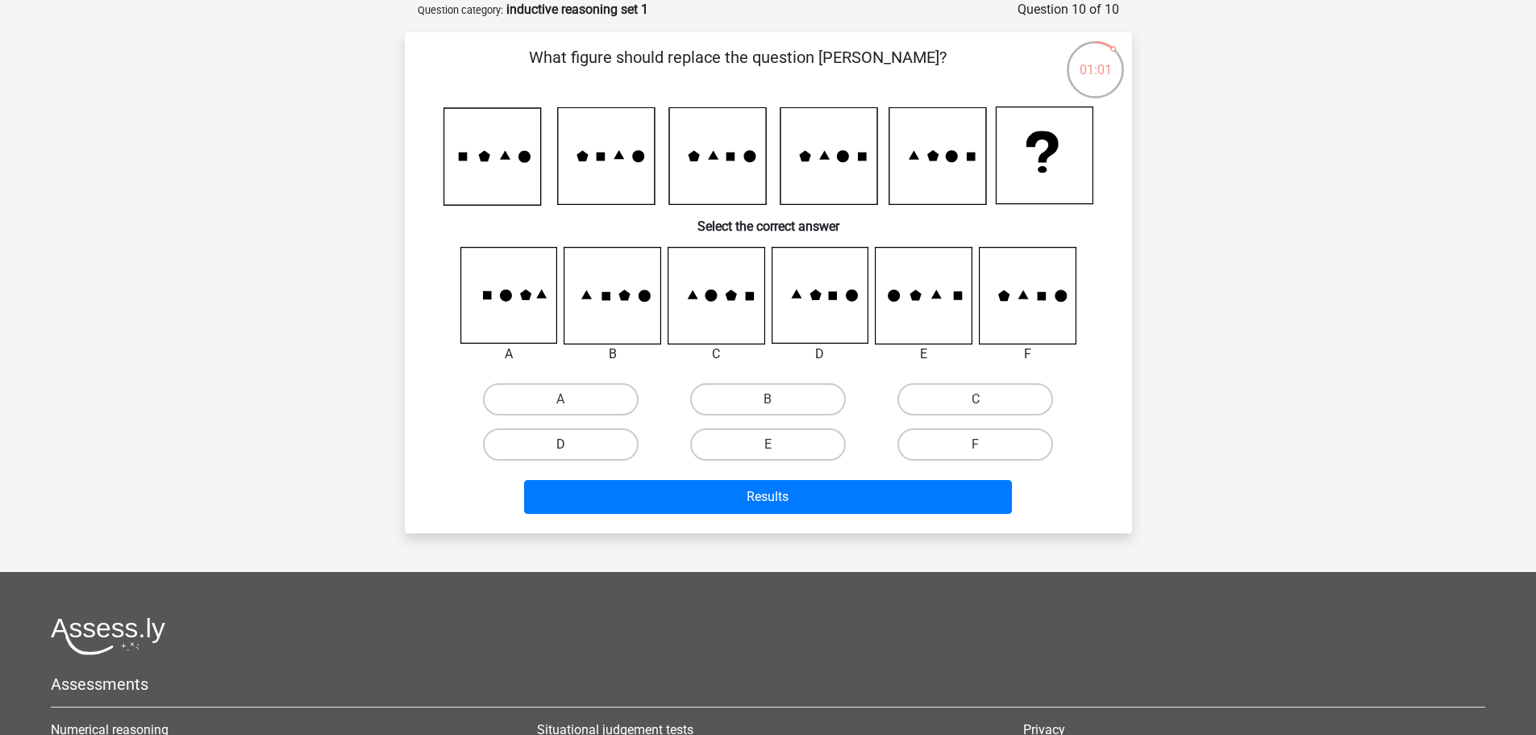
click at [606, 443] on label "D" at bounding box center [561, 444] width 156 height 32
click at [571, 444] on input "D" at bounding box center [565, 449] width 10 height 10
radio input "true"
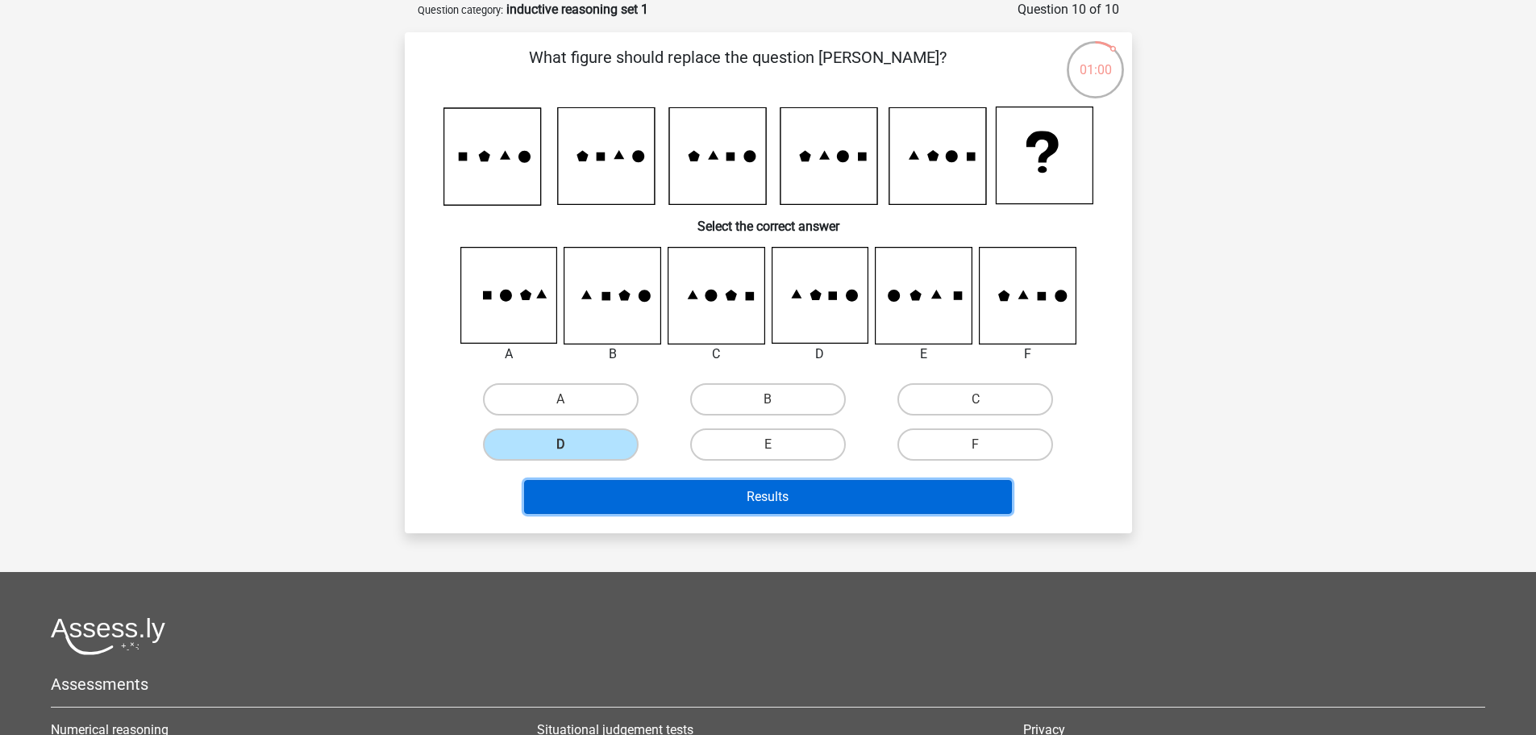
click at [675, 492] on button "Results" at bounding box center [768, 497] width 488 height 34
